Goal: Task Accomplishment & Management: Use online tool/utility

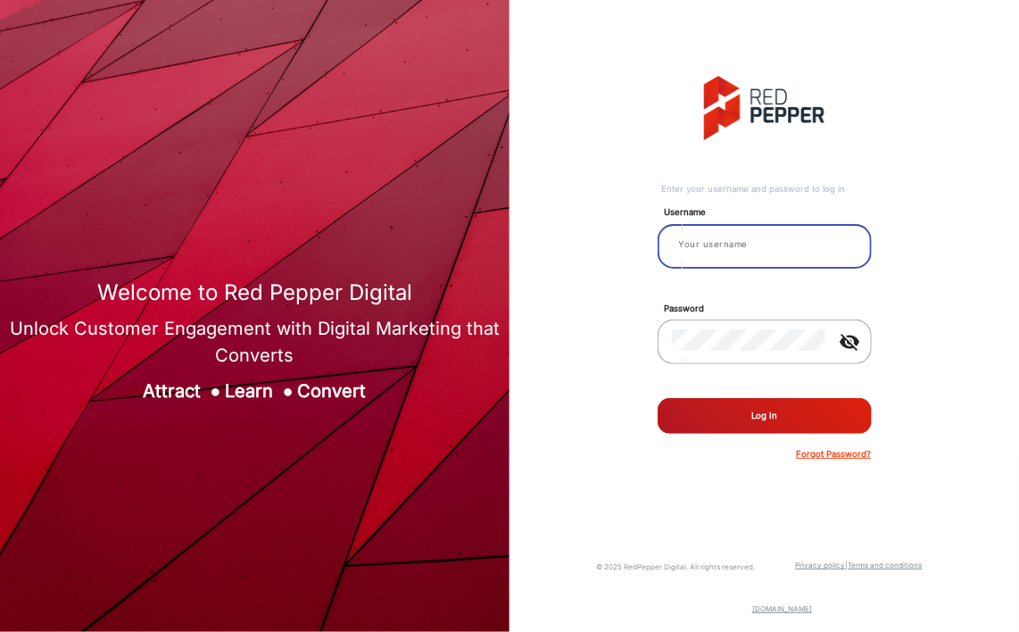
click at [750, 245] on input "email" at bounding box center [765, 244] width 186 height 21
click at [779, 238] on input "email" at bounding box center [765, 244] width 186 height 21
paste input "Heinens"
type input "Heinens"
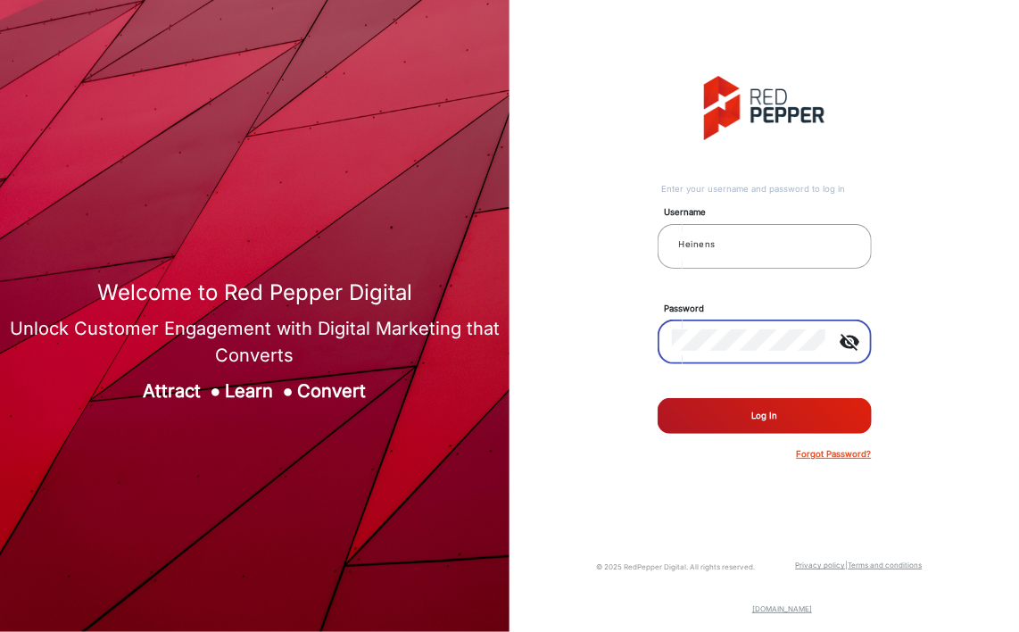
click at [770, 426] on button "Log In" at bounding box center [765, 416] width 214 height 36
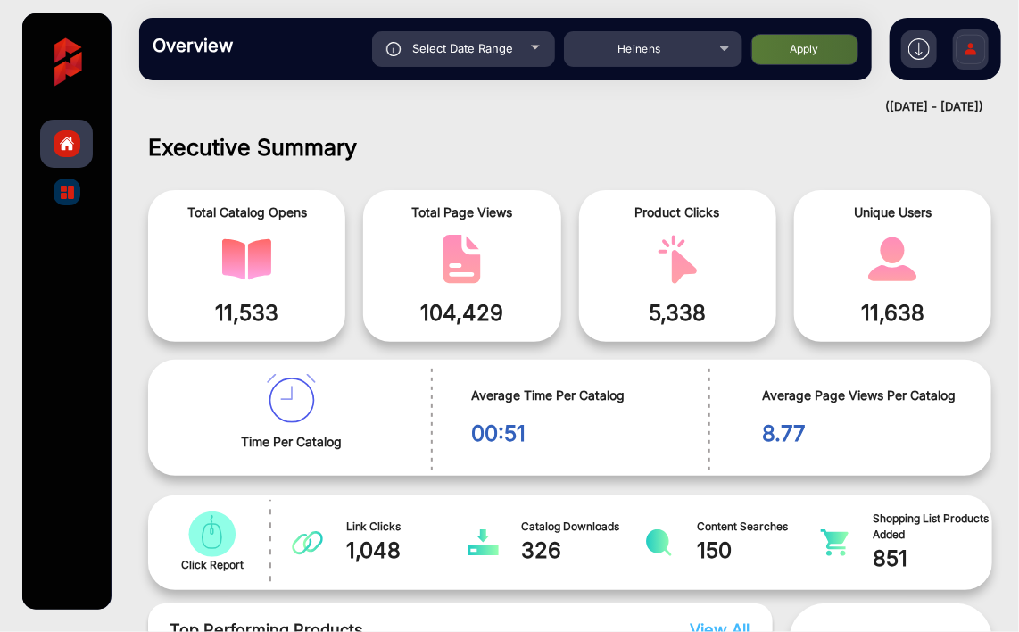
click at [932, 104] on div "([DATE] - [DATE])" at bounding box center [552, 107] width 862 height 18
click at [918, 106] on div "([DATE] - [DATE])" at bounding box center [552, 107] width 862 height 18
click at [526, 52] on div "Select Date Range" at bounding box center [463, 49] width 183 height 36
type input "[DATE]"
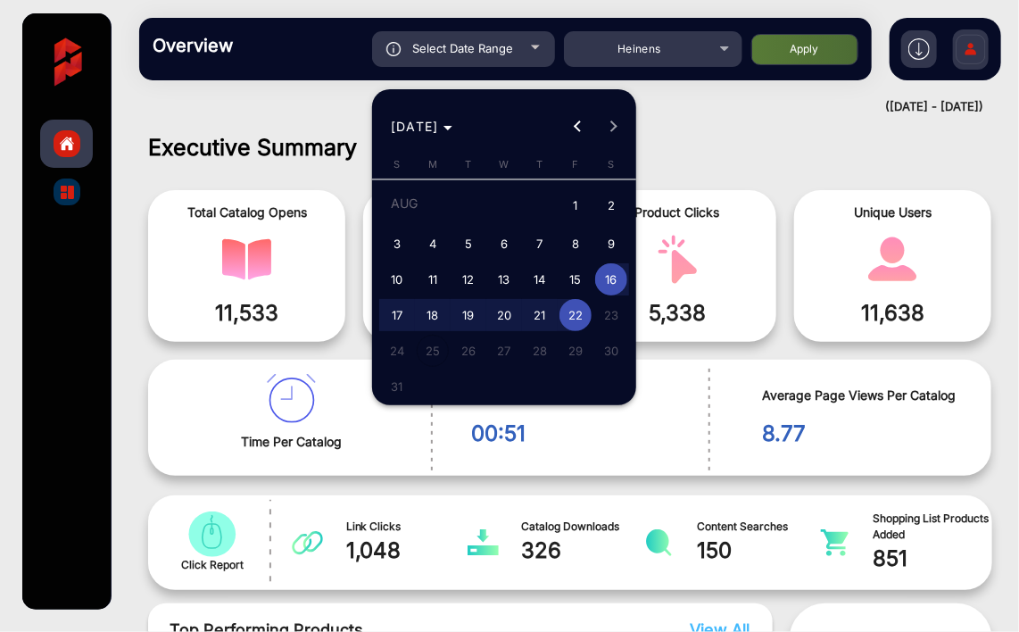
click at [471, 240] on span "5" at bounding box center [469, 244] width 32 height 32
type input "[DATE]"
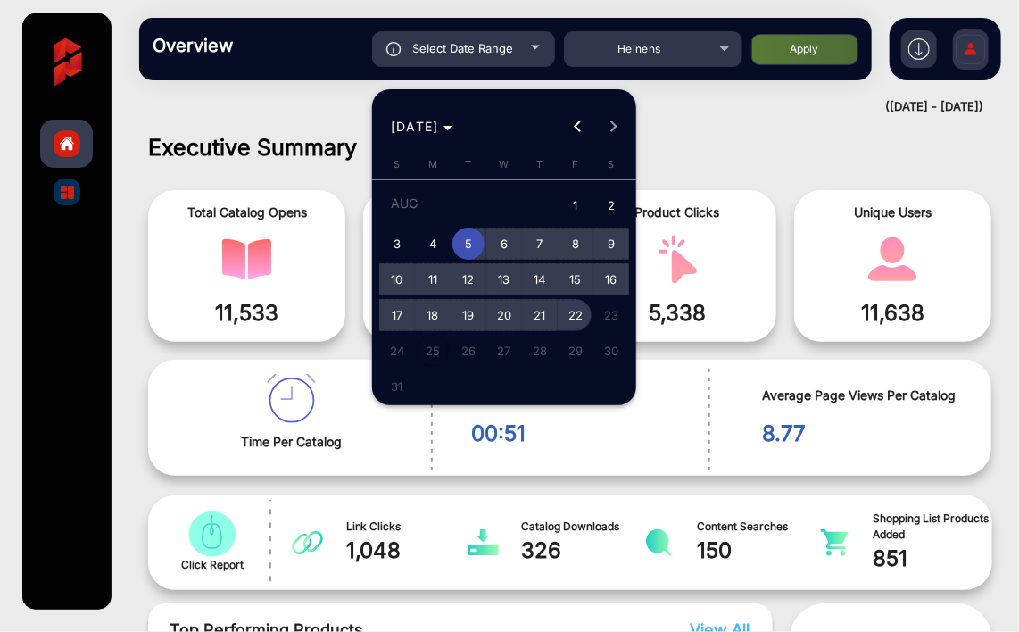
click at [580, 320] on span "22" at bounding box center [576, 315] width 32 height 32
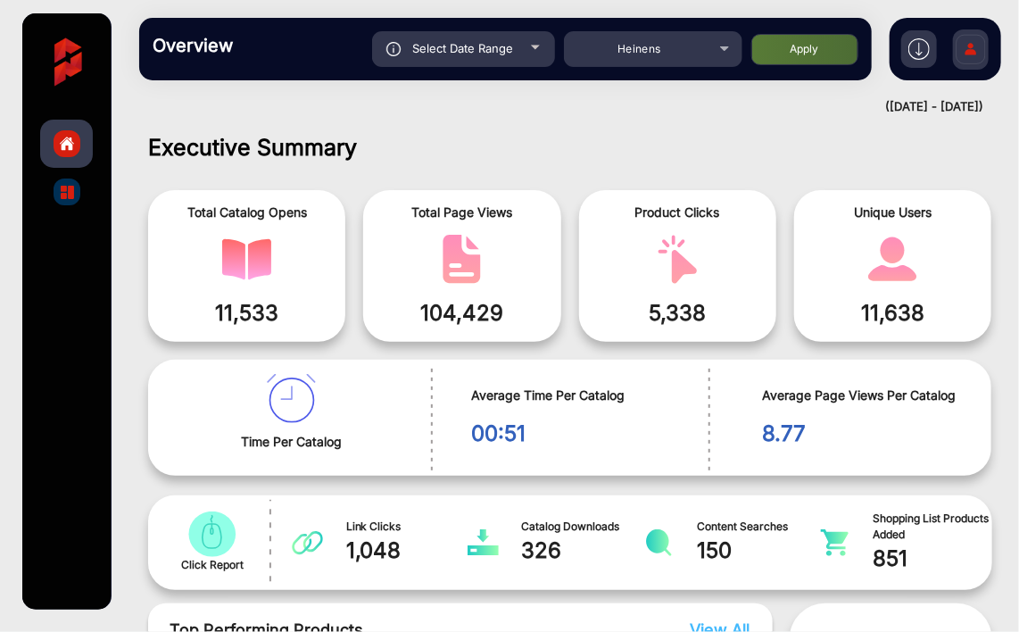
type input "[DATE]"
click at [519, 44] on div "Select Date Range" at bounding box center [463, 49] width 183 height 36
type input "[DATE]"
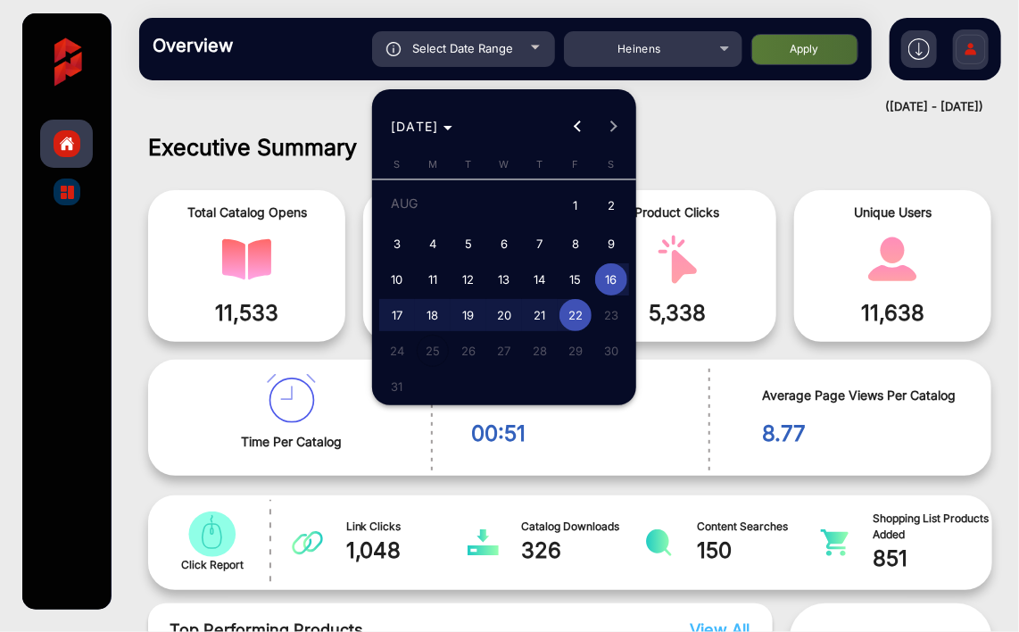
click at [463, 243] on span "5" at bounding box center [469, 244] width 32 height 32
type input "[DATE]"
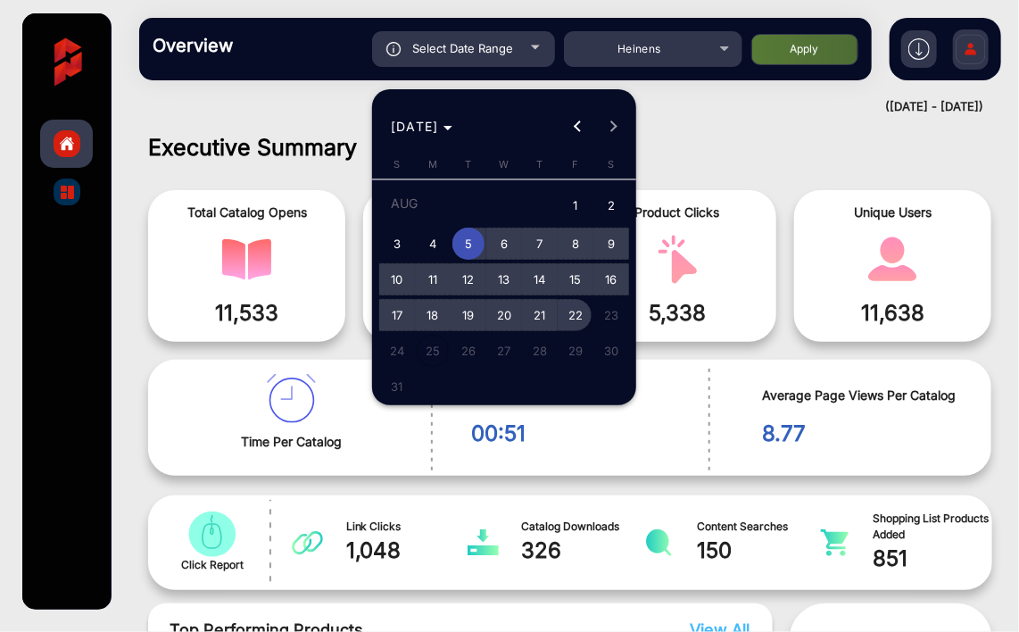
click at [584, 321] on span "22" at bounding box center [576, 315] width 32 height 32
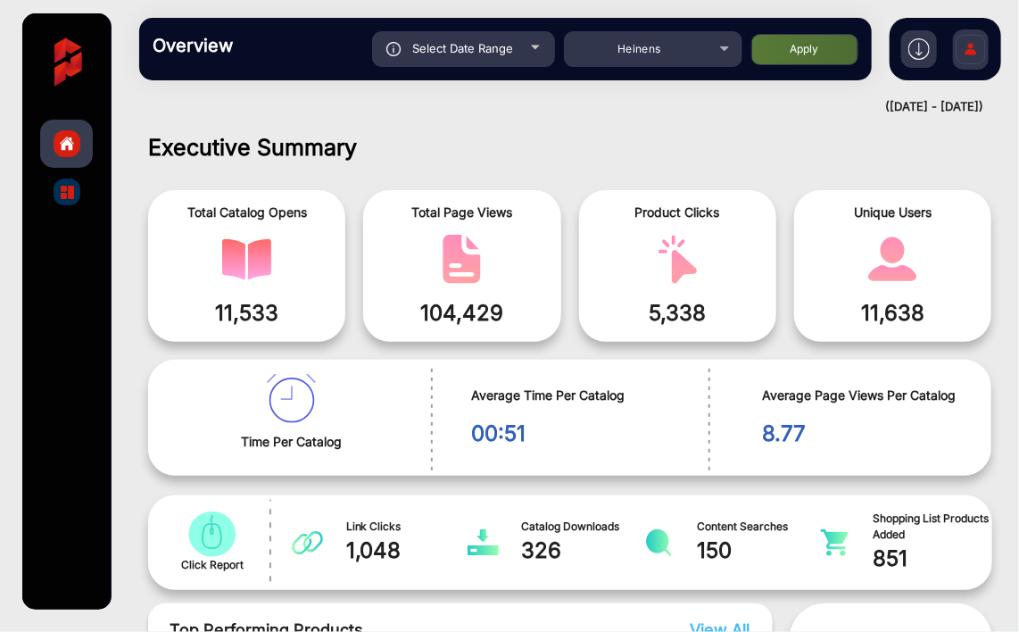
type input "[DATE]"
click at [525, 57] on div "Select Date Range" at bounding box center [463, 49] width 183 height 36
type input "[DATE]"
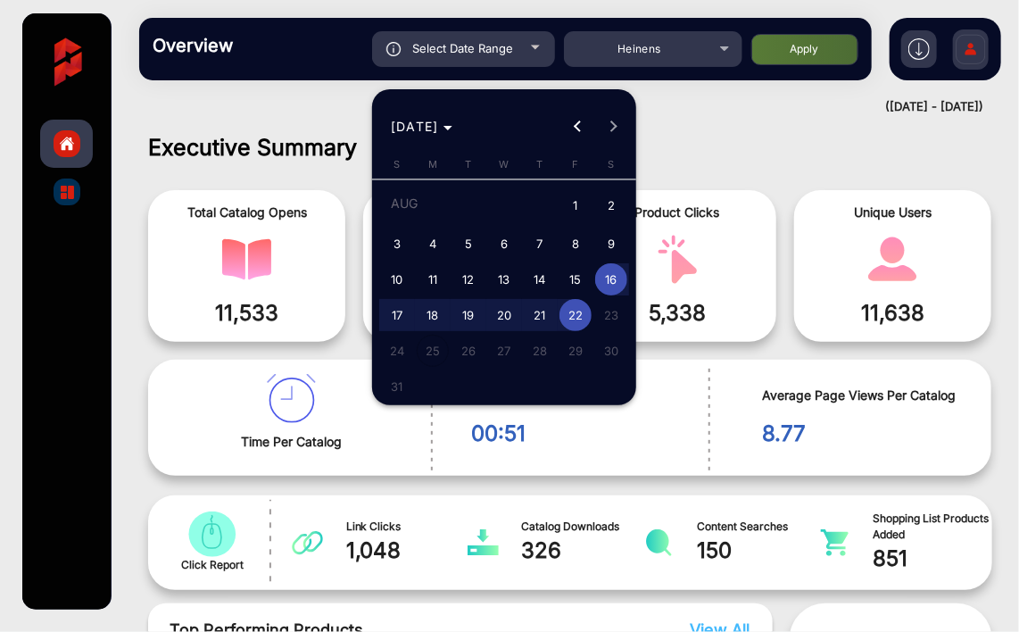
click at [469, 237] on span "5" at bounding box center [469, 244] width 32 height 32
type input "[DATE]"
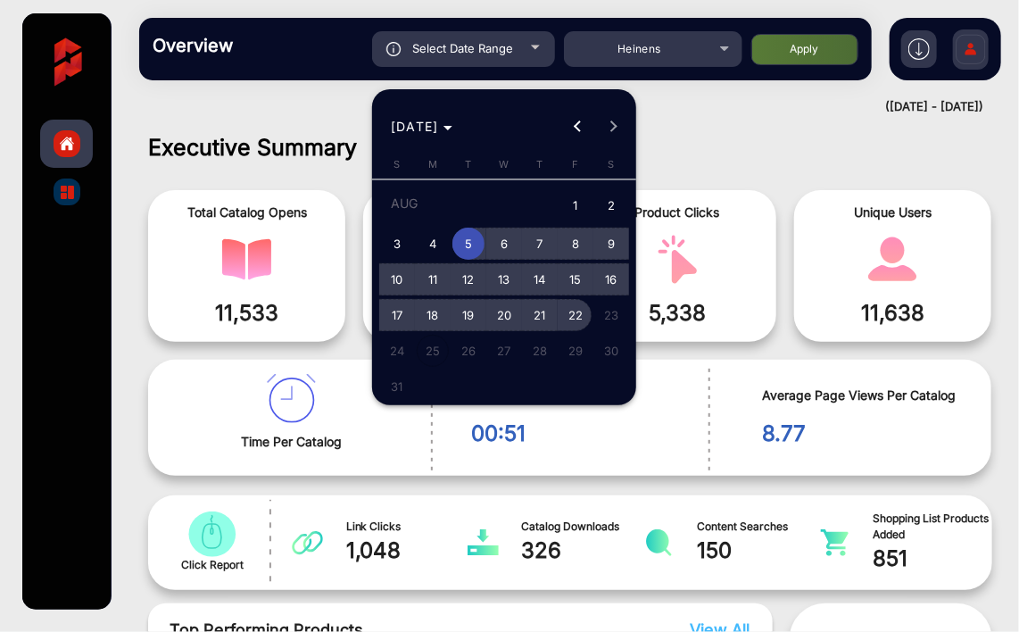
drag, startPoint x: 471, startPoint y: 241, endPoint x: 582, endPoint y: 318, distance: 134.7
click at [582, 318] on tbody "[DATE] 2 3 4 5 6 7 8 9 10 11 12 13 14 15 16 17 18 19 20 21 22 23 24 25 26 27 28…" at bounding box center [504, 295] width 250 height 219
click at [584, 318] on span "22" at bounding box center [576, 315] width 32 height 32
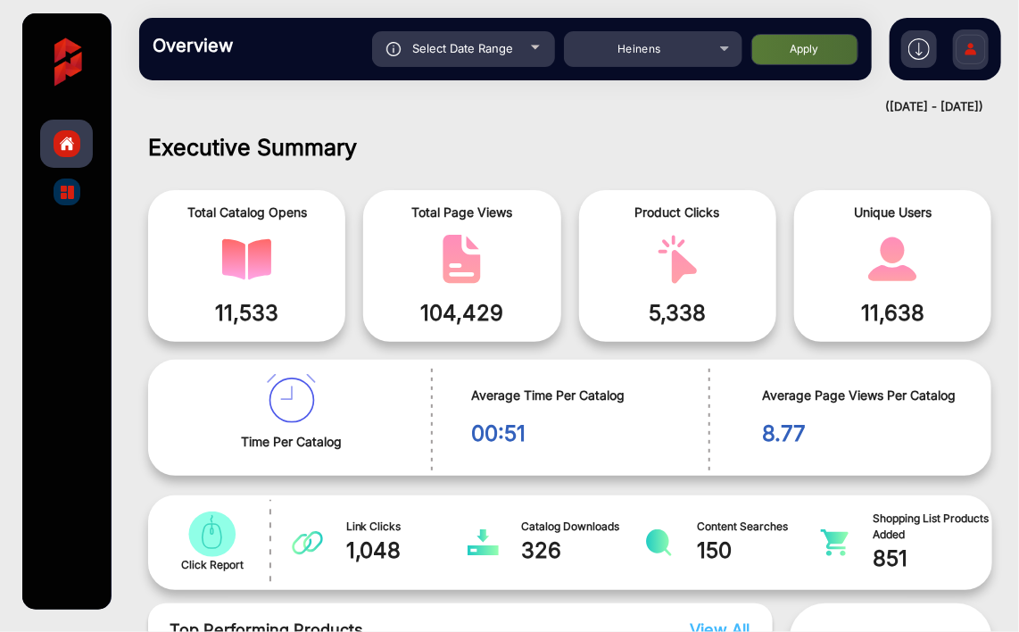
type input "[DATE]"
click at [507, 53] on span "Select Date Range" at bounding box center [463, 48] width 101 height 14
type input "[DATE]"
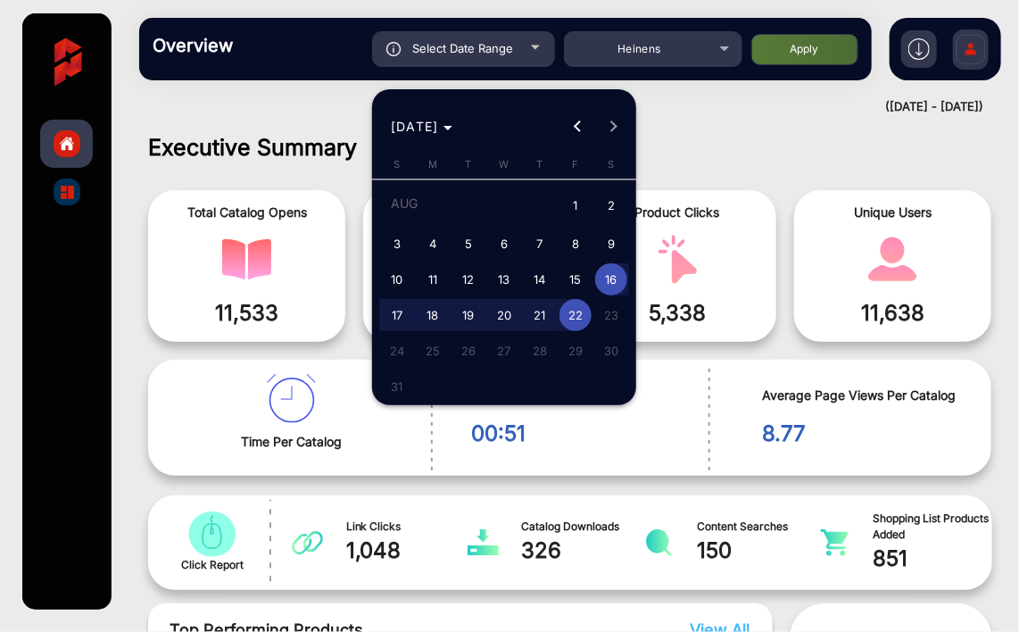
click at [470, 238] on span "5" at bounding box center [469, 244] width 32 height 32
type input "[DATE]"
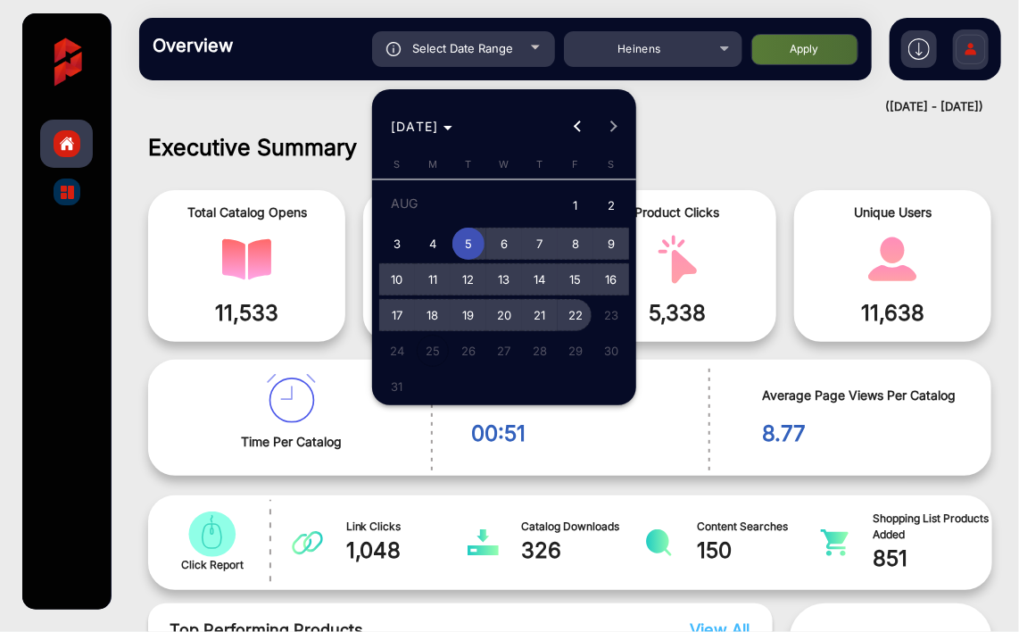
drag, startPoint x: 470, startPoint y: 238, endPoint x: 571, endPoint y: 324, distance: 133.0
click at [571, 324] on tbody "[DATE] 2 3 4 5 6 7 8 9 10 11 12 13 14 15 16 17 18 19 20 21 22 23 24 25 26 27 28…" at bounding box center [504, 295] width 250 height 219
drag, startPoint x: 468, startPoint y: 246, endPoint x: 581, endPoint y: 319, distance: 134.5
click at [581, 319] on tbody "[DATE] 2 3 4 5 6 7 8 9 10 11 12 13 14 15 16 17 18 19 20 21 22 23 24 25 26 27 28…" at bounding box center [504, 295] width 250 height 219
click at [581, 319] on span "22" at bounding box center [576, 315] width 32 height 32
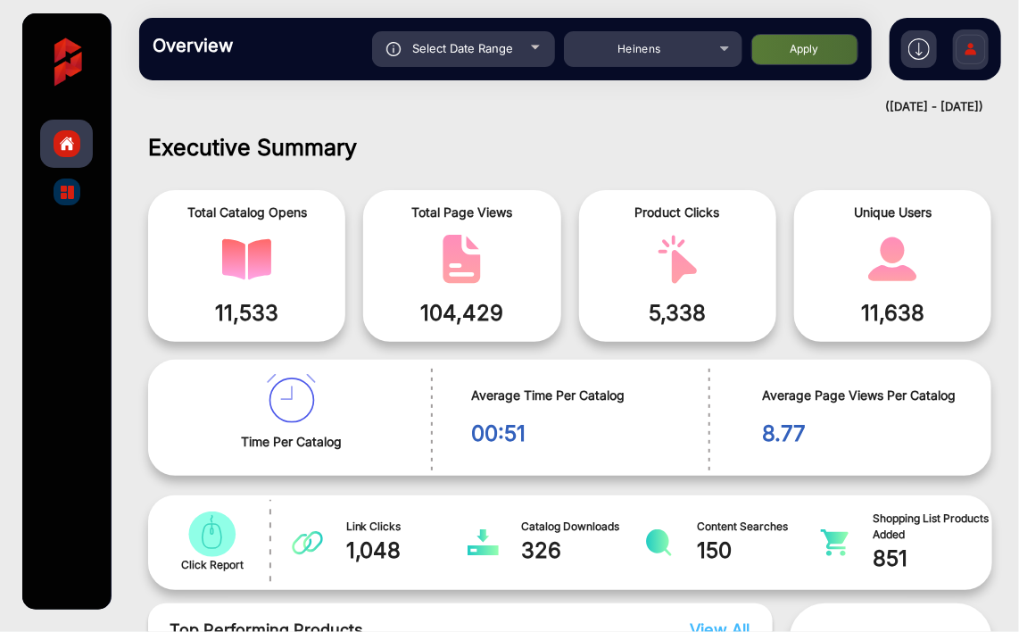
type input "[DATE]"
click at [541, 44] on div "Select Date Range" at bounding box center [463, 49] width 183 height 36
type input "[DATE]"
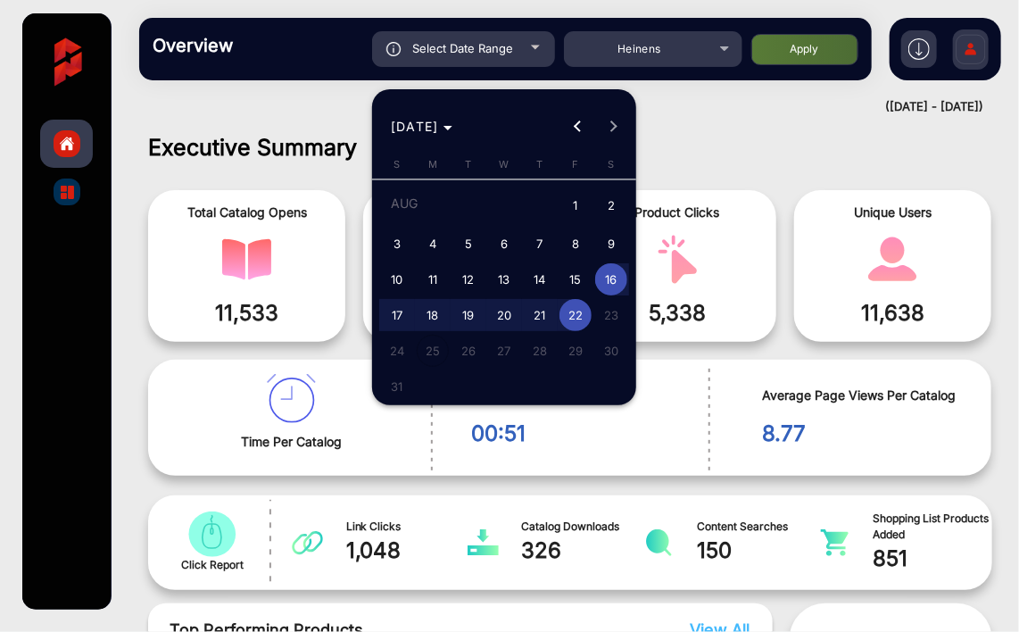
click at [462, 243] on span "5" at bounding box center [469, 244] width 32 height 32
type input "[DATE]"
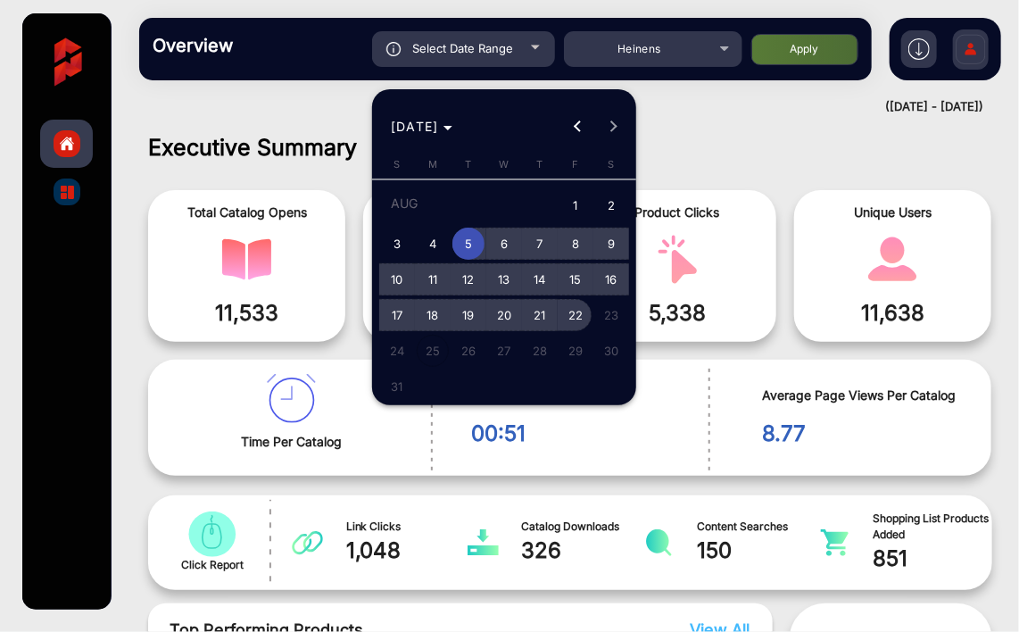
drag, startPoint x: 471, startPoint y: 239, endPoint x: 568, endPoint y: 312, distance: 120.5
click at [568, 312] on tbody "[DATE] 2 3 4 5 6 7 8 9 10 11 12 13 14 15 16 17 18 19 20 21 22 23 24 25 26 27 28…" at bounding box center [504, 295] width 250 height 219
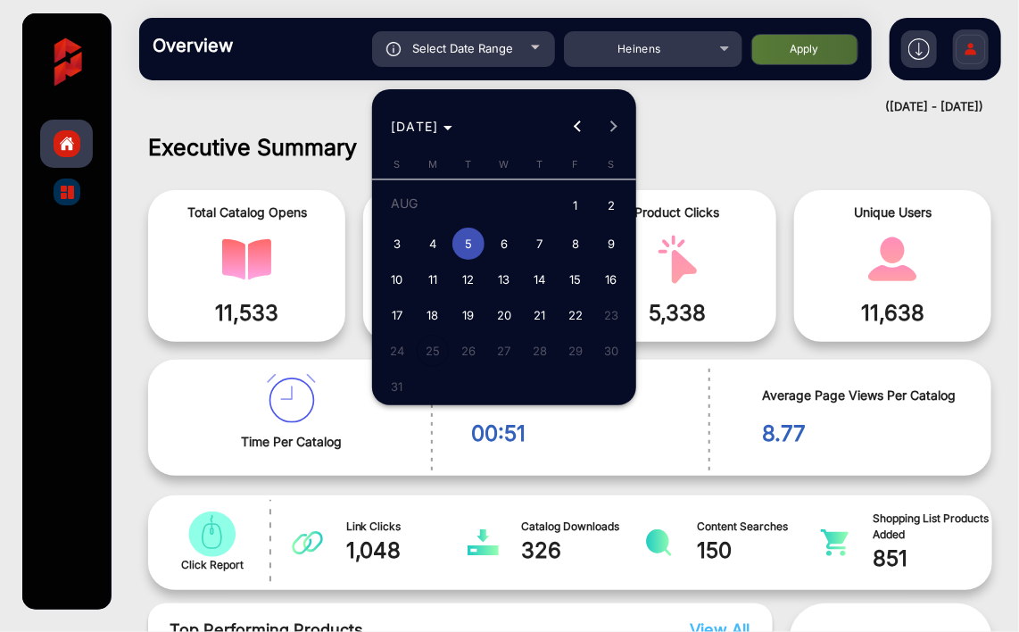
click at [821, 49] on div at bounding box center [509, 316] width 1019 height 632
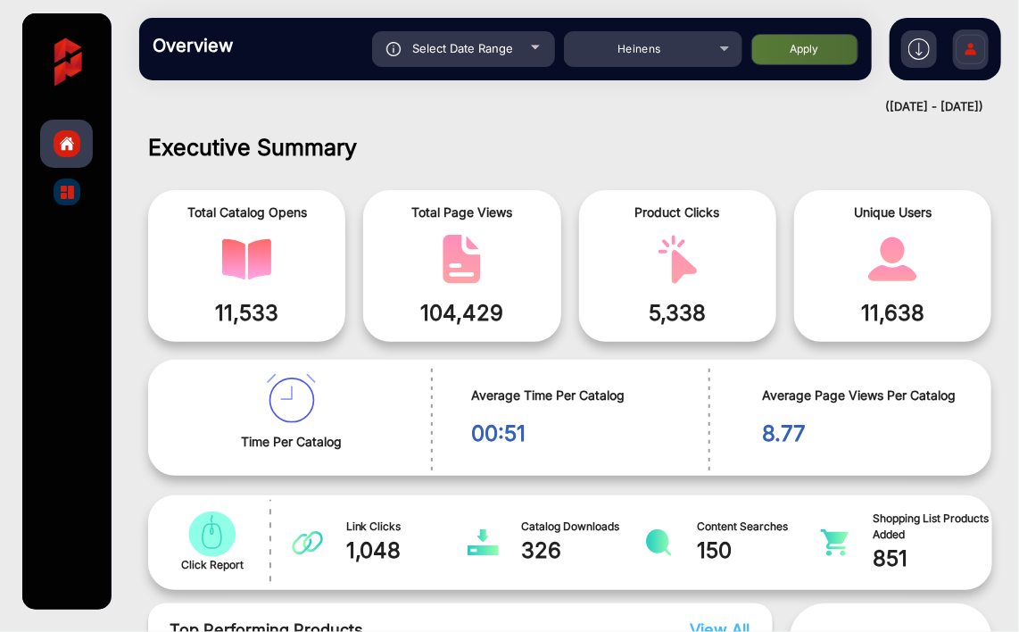
click at [523, 31] on div "Select Date Range" at bounding box center [463, 49] width 183 height 36
type input "[DATE]"
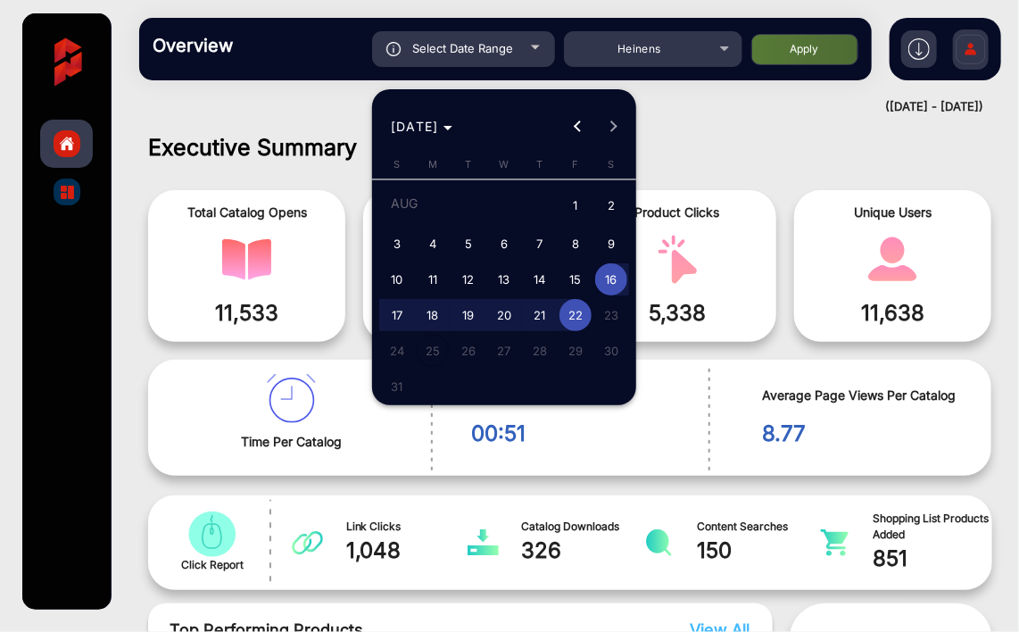
click at [475, 231] on span "5" at bounding box center [469, 244] width 32 height 32
type input "[DATE]"
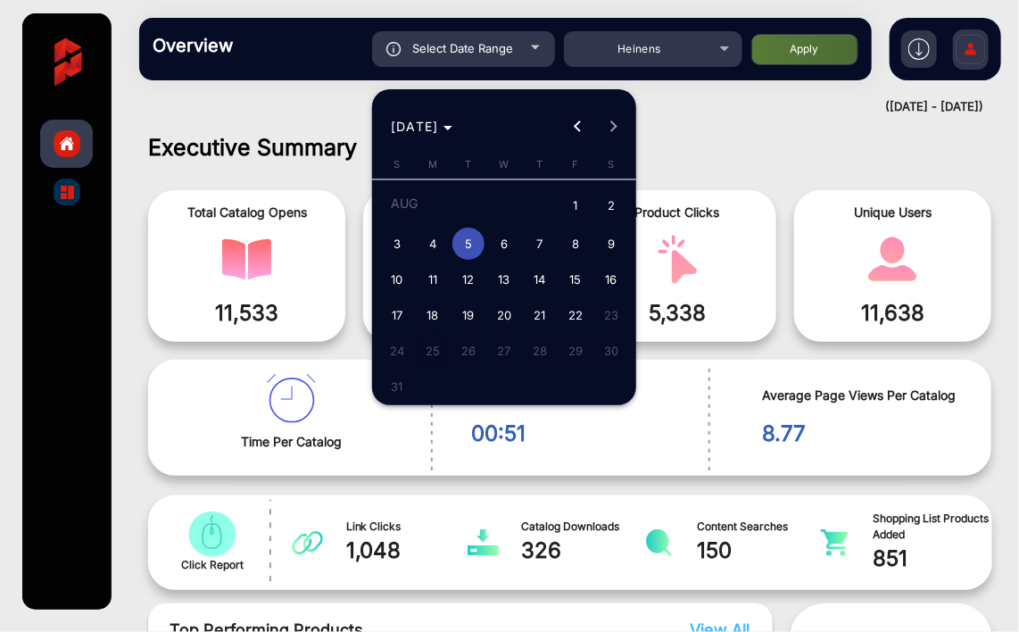
click at [471, 249] on span "5" at bounding box center [469, 244] width 32 height 32
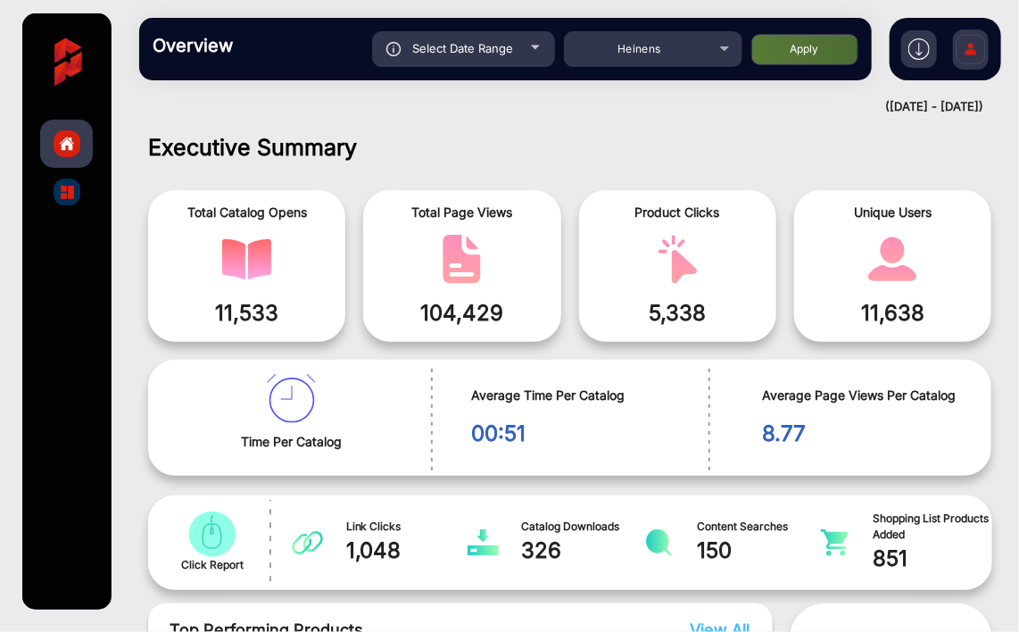
type input "[DATE]"
click at [471, 249] on img "catalog" at bounding box center [461, 259] width 49 height 49
click at [521, 57] on div "Select Date Range" at bounding box center [463, 49] width 183 height 36
type input "[DATE]"
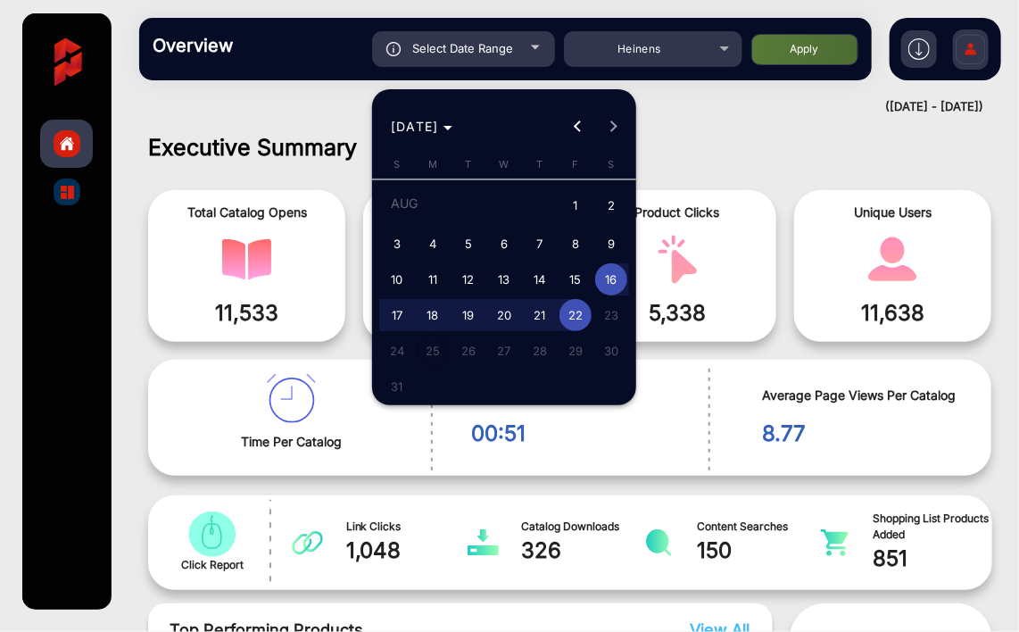
click at [730, 64] on div at bounding box center [509, 316] width 1019 height 632
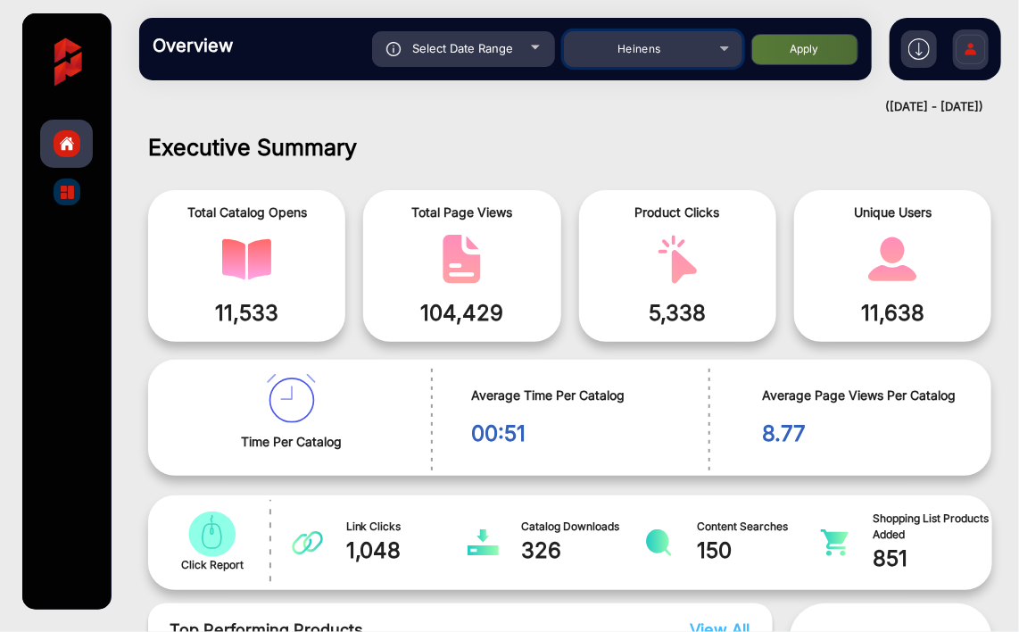
click at [727, 57] on div "Heinens" at bounding box center [653, 48] width 179 height 21
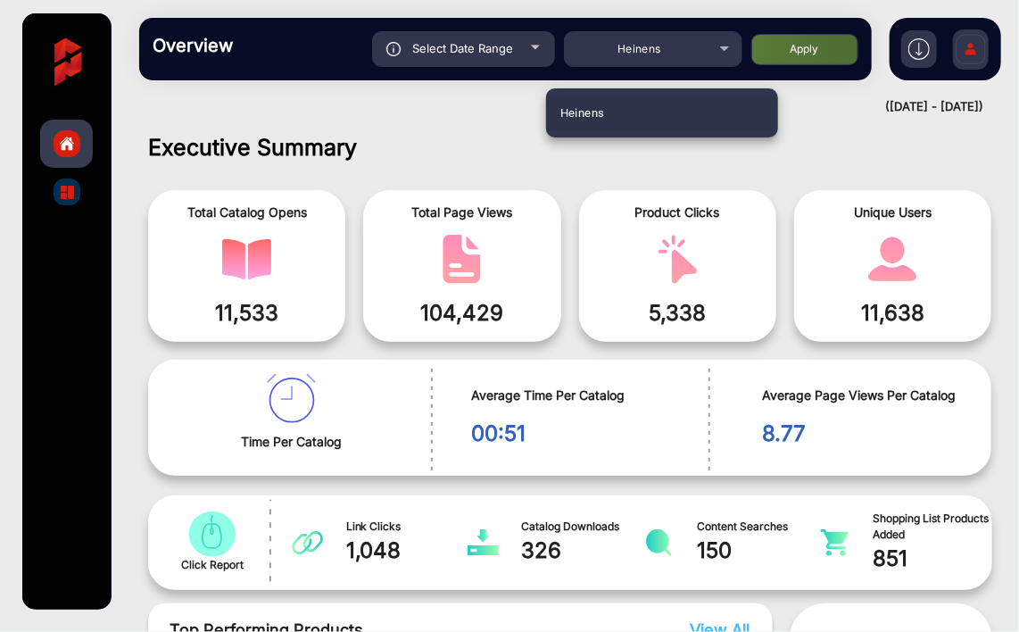
click at [727, 57] on div at bounding box center [509, 316] width 1019 height 632
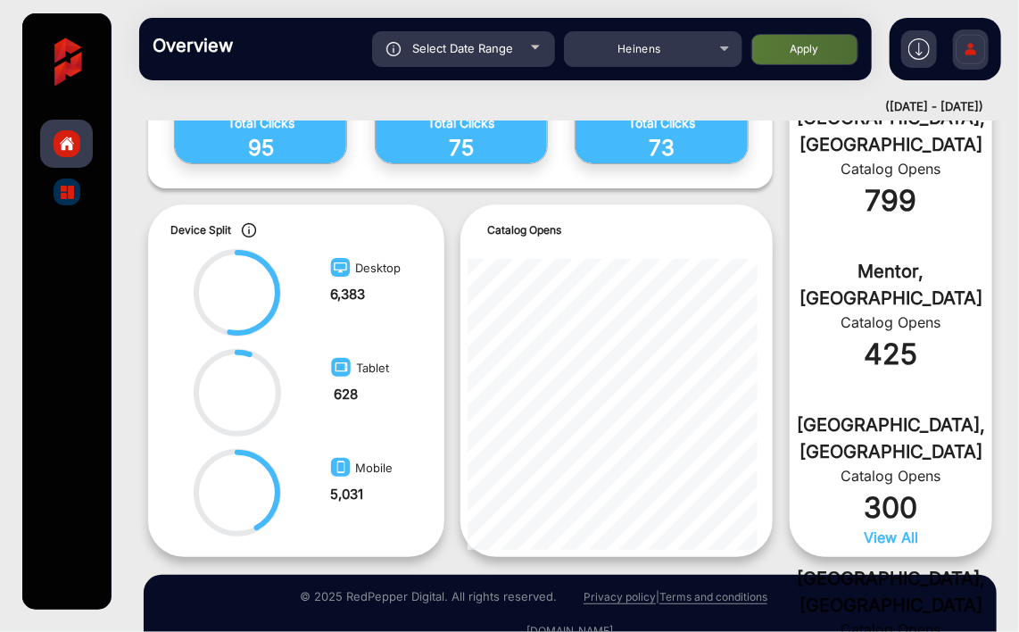
scroll to position [811, 0]
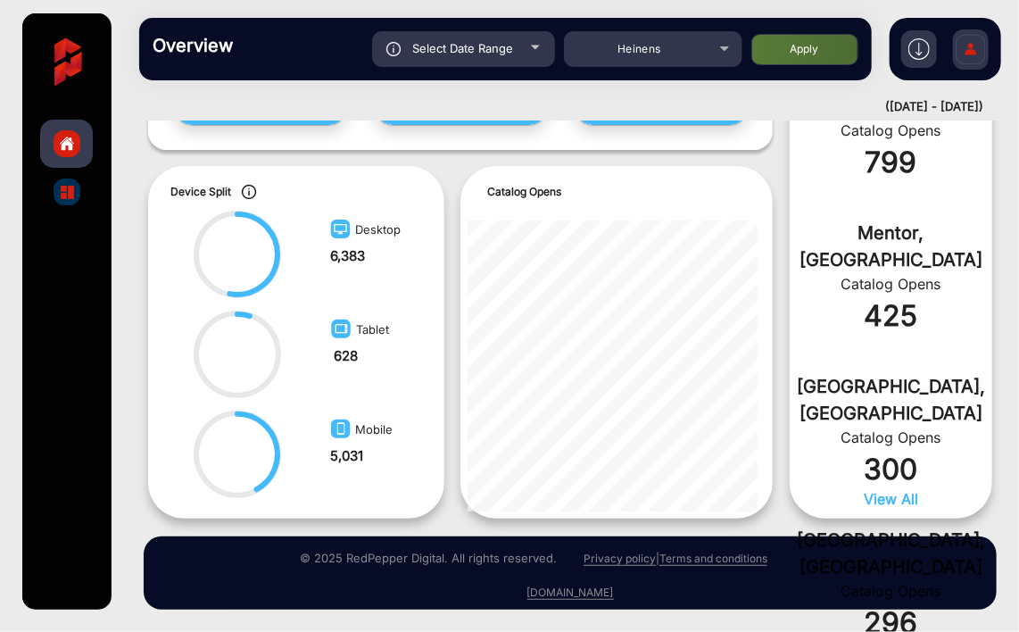
click at [880, 495] on span "View All" at bounding box center [891, 499] width 54 height 18
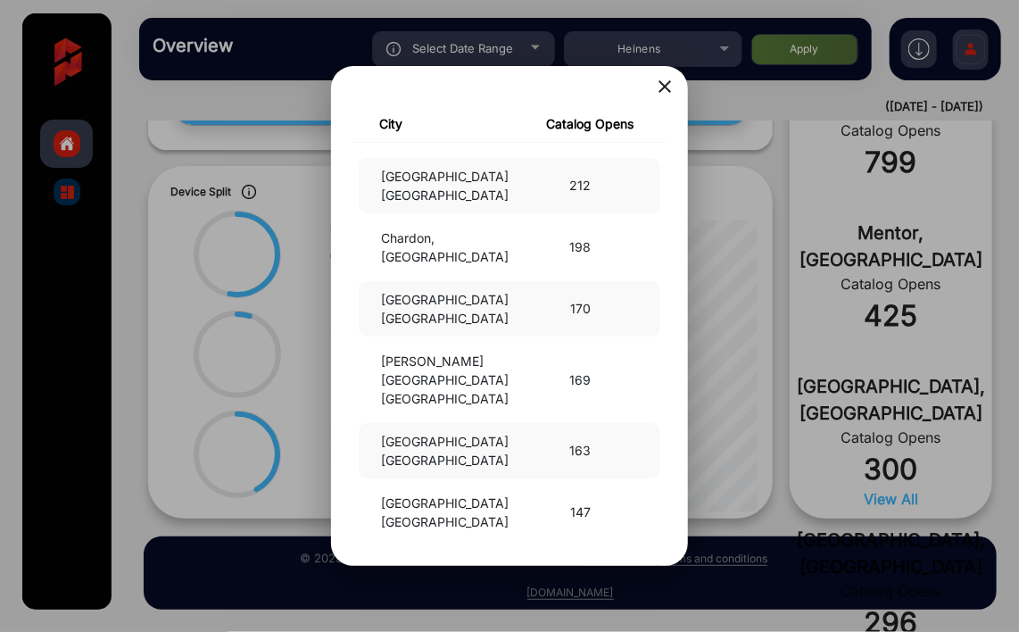
scroll to position [0, 0]
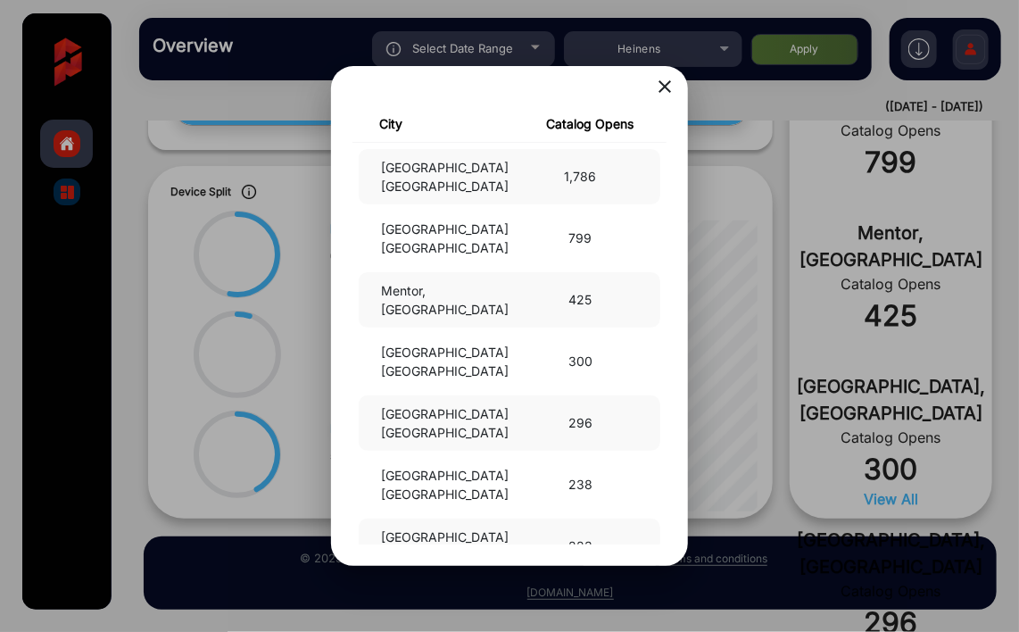
click at [668, 82] on mat-icon "close" at bounding box center [664, 86] width 21 height 21
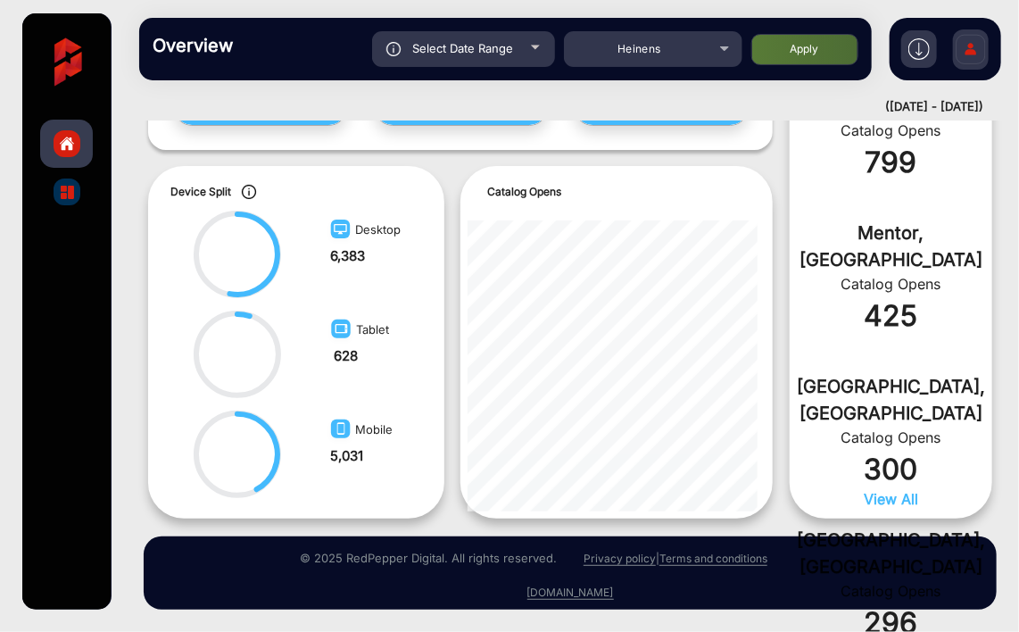
drag, startPoint x: 1014, startPoint y: 451, endPoint x: 1009, endPoint y: 482, distance: 31.7
click at [1010, 481] on div "Executive Summary Total Catalog Opens 11,533 Total Page Views 104,429 Product C…" at bounding box center [570, 377] width 898 height 512
drag, startPoint x: 1014, startPoint y: 496, endPoint x: 1018, endPoint y: 350, distance: 146.4
click at [1018, 350] on div "Executive Summary Total Catalog Opens 11,533 Total Page Views 104,429 Product C…" at bounding box center [570, 377] width 898 height 512
drag, startPoint x: 1014, startPoint y: 454, endPoint x: 1016, endPoint y: 321, distance: 132.1
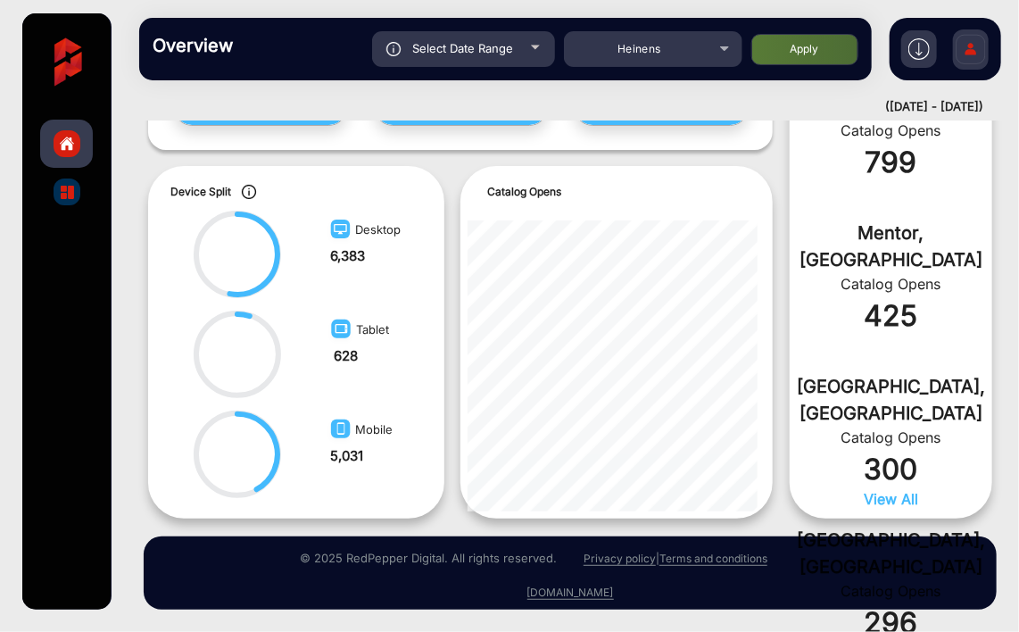
click at [1016, 321] on div "Executive Summary Total Catalog Opens 11,533 Total Page Views 104,429 Product C…" at bounding box center [570, 377] width 898 height 512
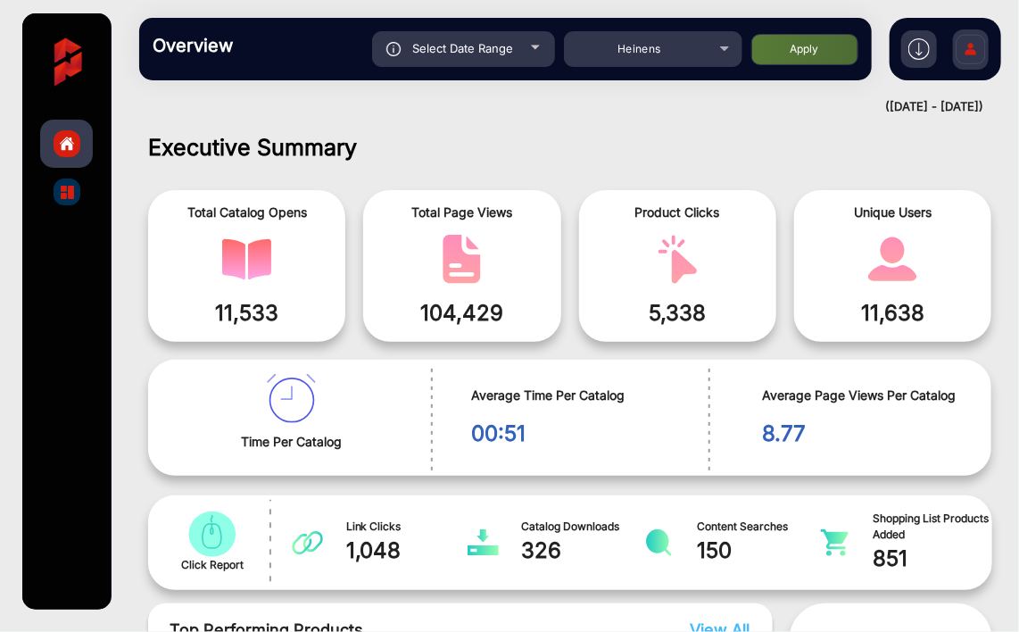
click at [63, 193] on img "catalog" at bounding box center [67, 192] width 13 height 13
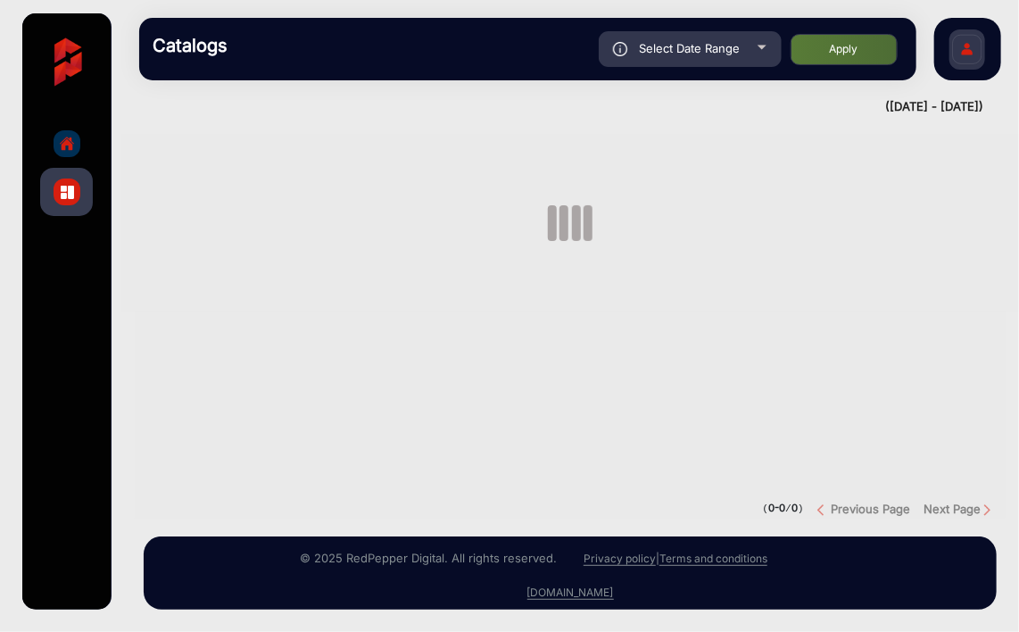
click at [68, 197] on img "catalog" at bounding box center [67, 192] width 13 height 13
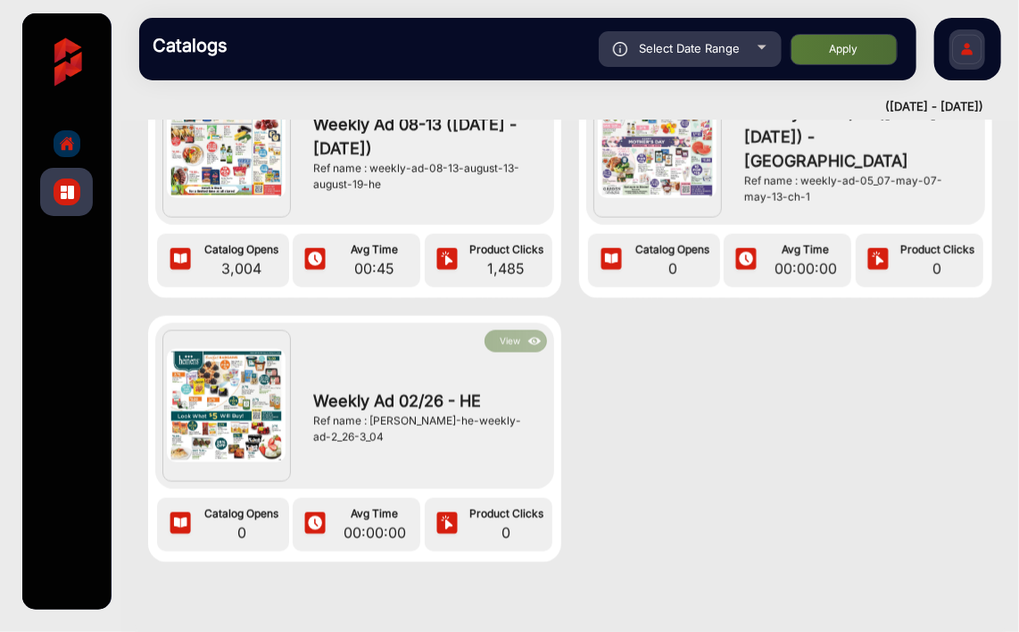
scroll to position [1084, 0]
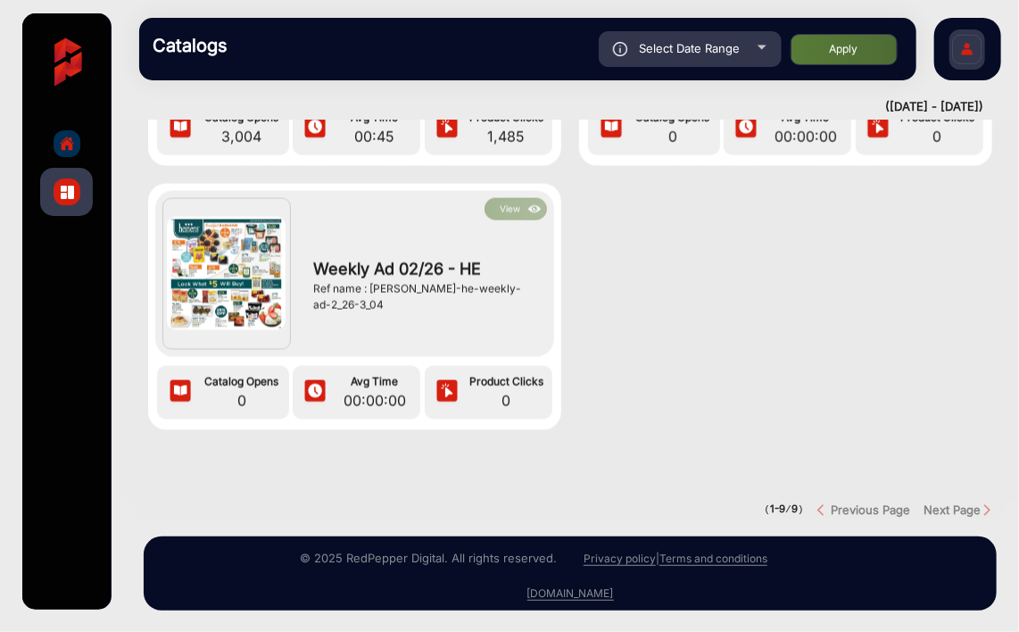
click at [959, 503] on strong "Next Page" at bounding box center [952, 510] width 57 height 14
click at [981, 503] on img "Next button" at bounding box center [987, 509] width 13 height 13
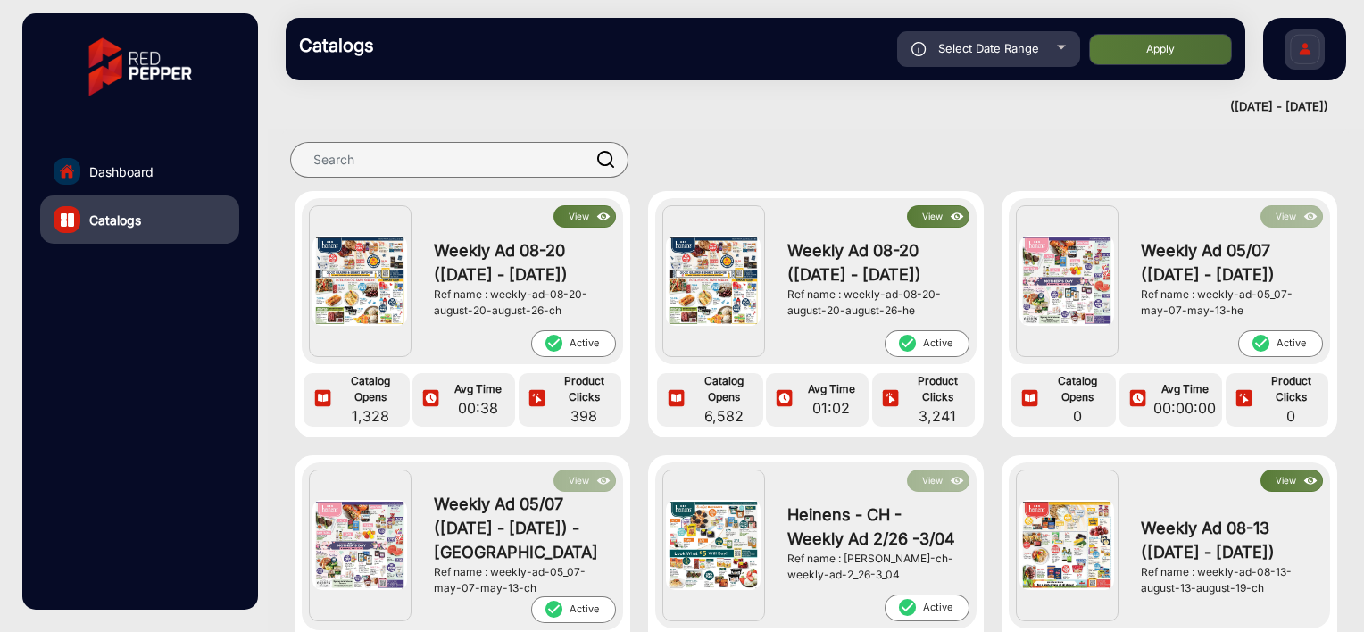
scroll to position [0, 0]
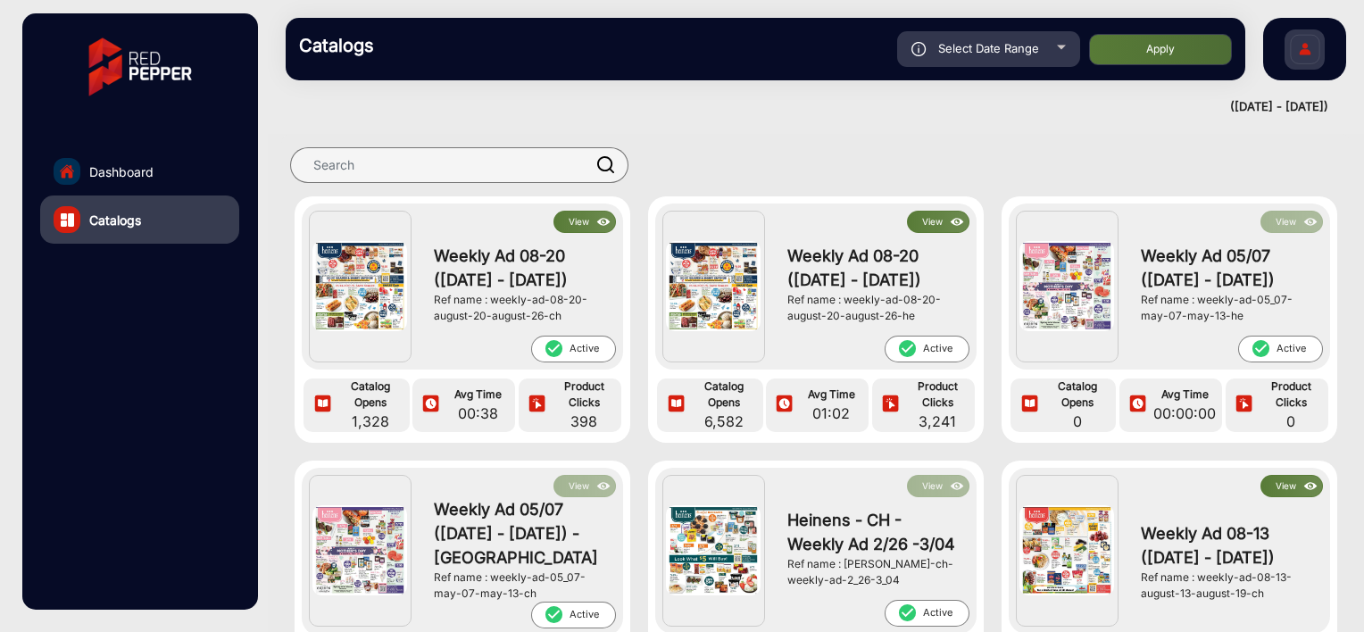
click at [936, 407] on span "Product Clicks" at bounding box center [937, 395] width 66 height 32
click at [831, 292] on span "Weekly Ad 08-20 ([DATE] - [DATE])" at bounding box center [873, 268] width 173 height 48
